Goal: Task Accomplishment & Management: Manage account settings

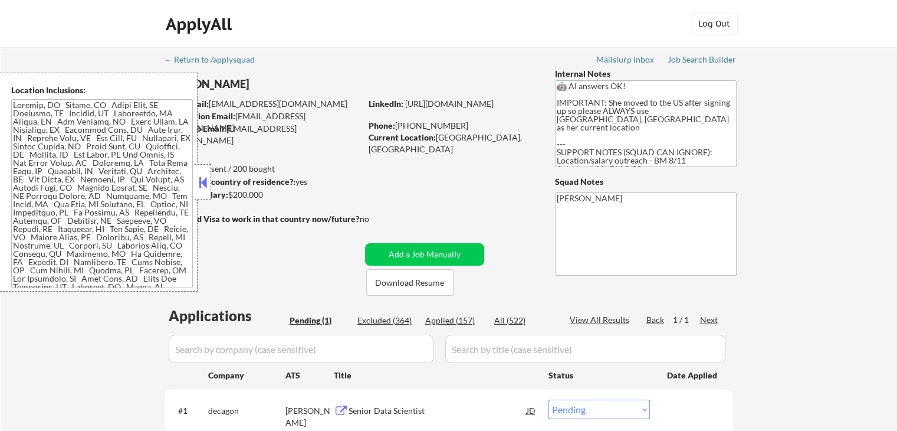
click at [208, 187] on button at bounding box center [202, 182] width 13 height 18
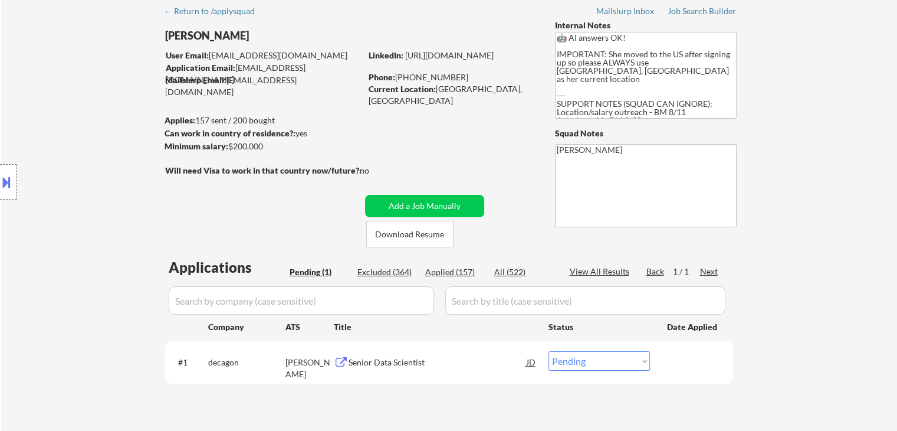
scroll to position [118, 0]
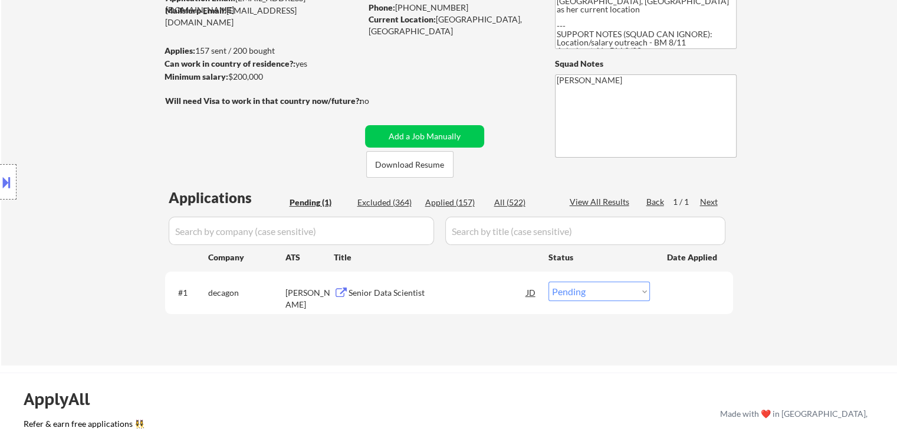
click at [101, 207] on div "Location Inclusions:" at bounding box center [105, 182] width 211 height 219
click at [387, 293] on div "Senior Data Scientist" at bounding box center [438, 293] width 178 height 12
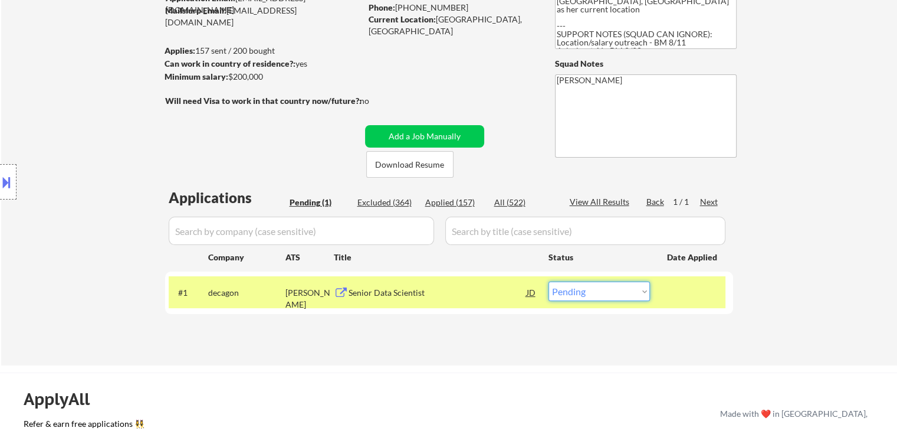
click at [613, 294] on select "Choose an option... Pending Applied Excluded (Questions) Excluded (Expired) Exc…" at bounding box center [598, 290] width 101 height 19
select select ""applied""
click at [548, 281] on select "Choose an option... Pending Applied Excluded (Questions) Excluded (Expired) Exc…" at bounding box center [598, 290] width 101 height 19
click at [78, 150] on div "Location Inclusions:" at bounding box center [105, 182] width 211 height 219
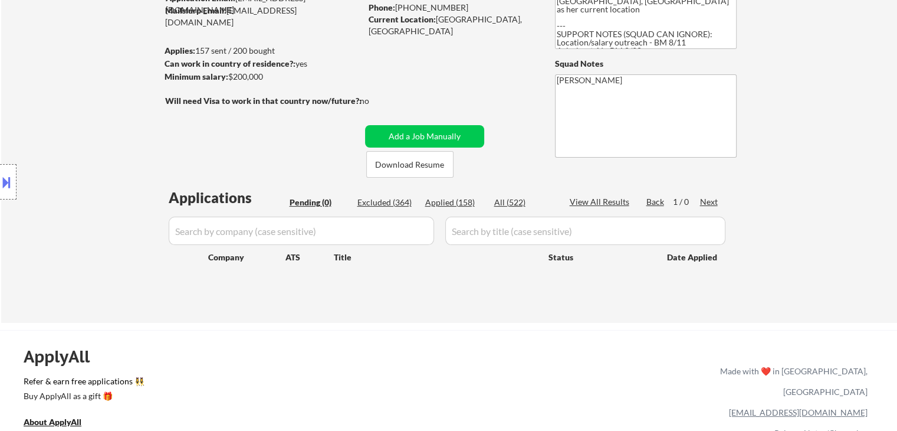
click at [59, 93] on div "Location Inclusions:" at bounding box center [105, 182] width 211 height 219
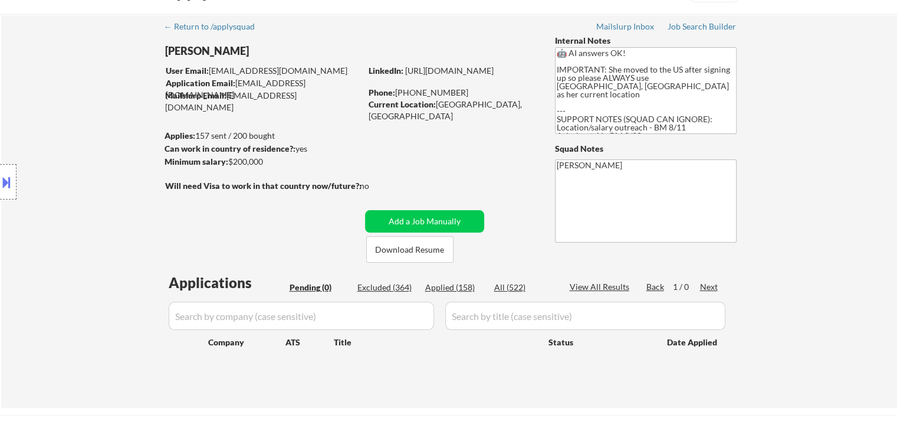
scroll to position [0, 0]
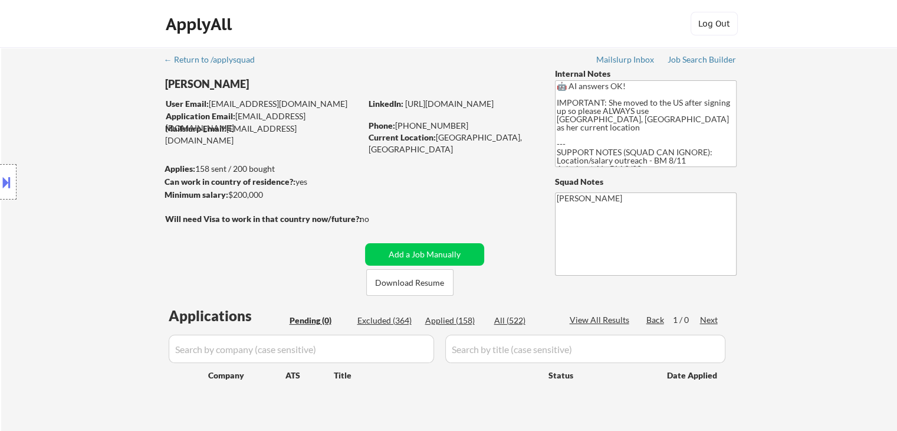
click at [162, 265] on div "Location Inclusions:" at bounding box center [105, 182] width 211 height 219
click at [109, 179] on div "Location Inclusions:" at bounding box center [105, 182] width 211 height 219
click at [89, 217] on div "Location Inclusions:" at bounding box center [105, 182] width 211 height 219
click at [89, 212] on div "Location Inclusions:" at bounding box center [105, 182] width 211 height 219
click at [90, 212] on div "Location Inclusions:" at bounding box center [105, 182] width 211 height 219
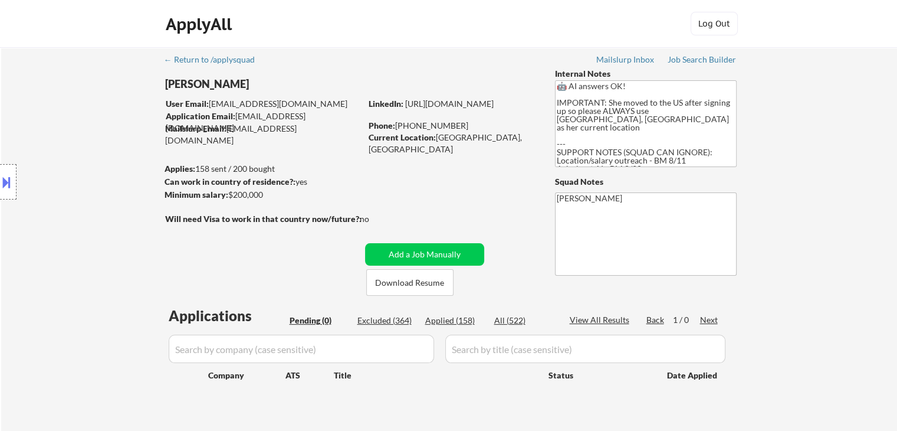
click at [90, 212] on div "Location Inclusions:" at bounding box center [105, 182] width 211 height 219
click at [90, 213] on div "Location Inclusions:" at bounding box center [105, 182] width 211 height 219
click at [91, 213] on div "Location Inclusions:" at bounding box center [105, 182] width 211 height 219
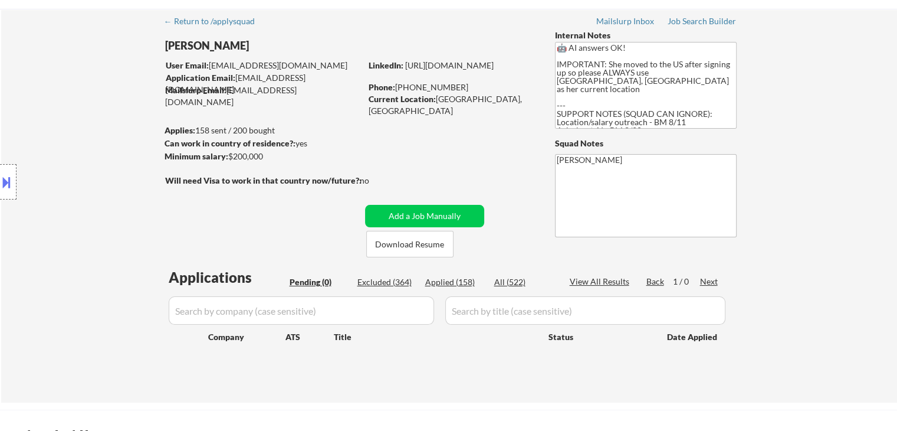
scroll to position [59, 0]
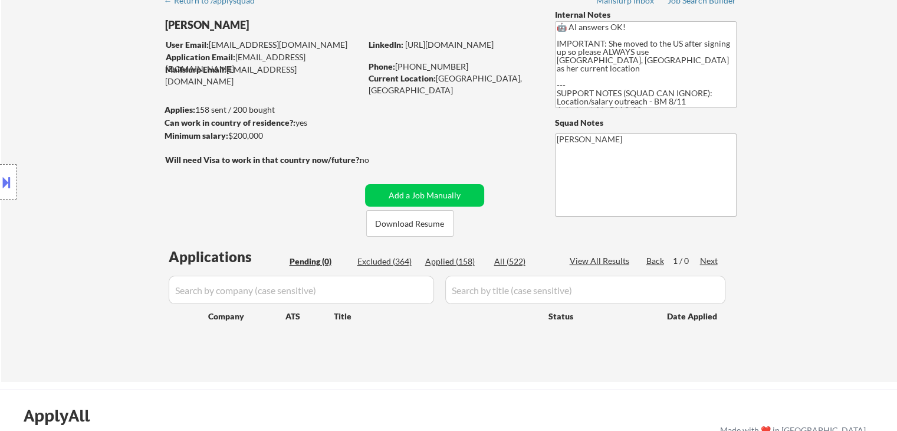
click at [91, 215] on div "Location Inclusions:" at bounding box center [105, 182] width 211 height 219
click at [92, 216] on div "Location Inclusions:" at bounding box center [105, 182] width 211 height 219
click at [93, 216] on div "Location Inclusions:" at bounding box center [105, 182] width 211 height 219
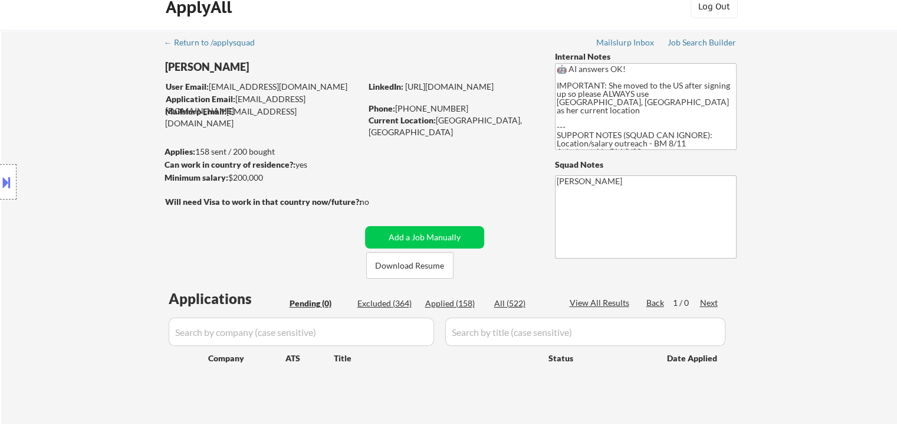
scroll to position [0, 0]
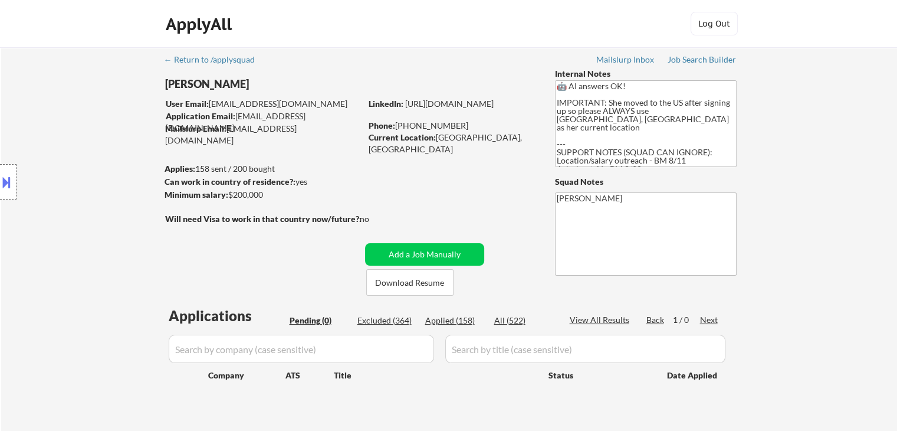
click at [93, 216] on div "Location Inclusions:" at bounding box center [105, 182] width 211 height 219
click at [93, 217] on div "Location Inclusions:" at bounding box center [105, 182] width 211 height 219
click at [93, 218] on div "Location Inclusions:" at bounding box center [105, 182] width 211 height 219
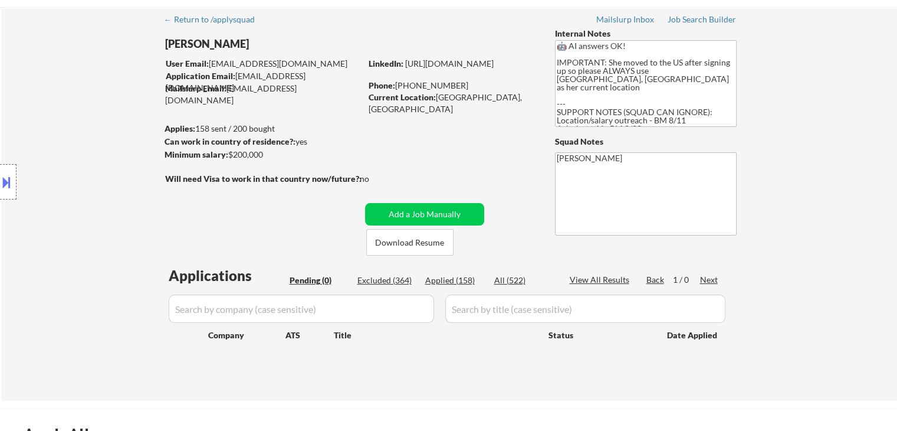
scroll to position [59, 0]
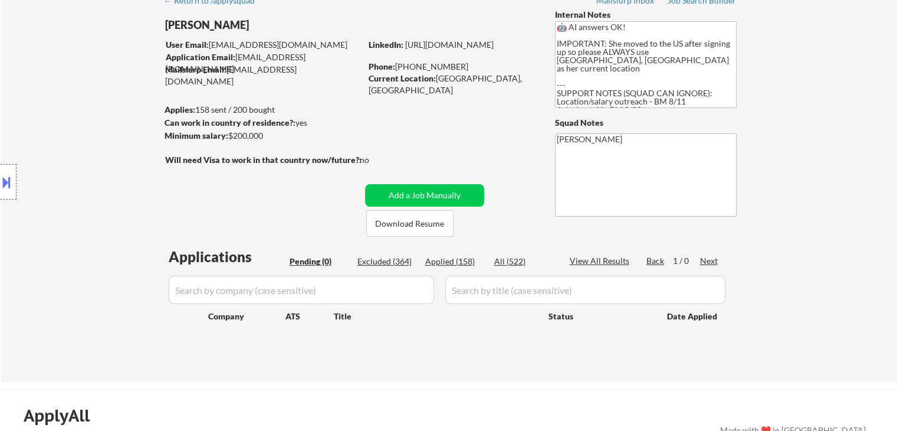
click at [90, 215] on div "Location Inclusions:" at bounding box center [105, 182] width 211 height 219
click at [106, 192] on div "Location Inclusions:" at bounding box center [105, 182] width 211 height 219
click at [24, 109] on div "Location Inclusions:" at bounding box center [105, 182] width 211 height 219
click at [98, 161] on div "Location Inclusions:" at bounding box center [105, 182] width 211 height 219
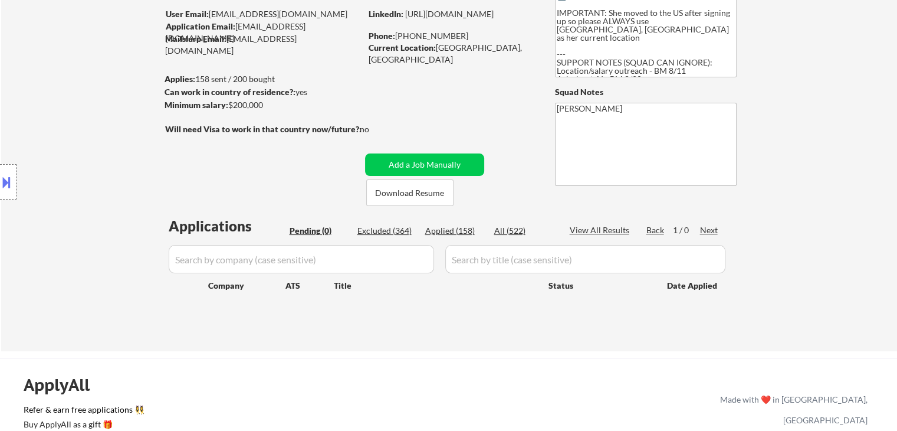
scroll to position [118, 0]
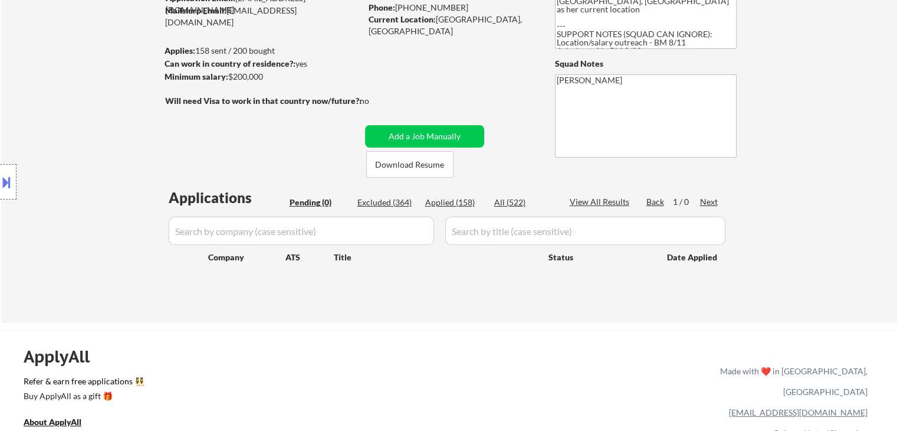
click at [48, 170] on div "Location Inclusions:" at bounding box center [105, 182] width 211 height 219
click at [849, 88] on div "← Return to /applysquad Mailslurp Inbox Job Search Builder [GEOGRAPHIC_DATA][PE…" at bounding box center [449, 125] width 896 height 393
click at [827, 123] on div "← Return to /applysquad Mailslurp Inbox Job Search Builder [GEOGRAPHIC_DATA][PE…" at bounding box center [449, 125] width 896 height 393
